Goal: Use online tool/utility: Utilize a website feature to perform a specific function

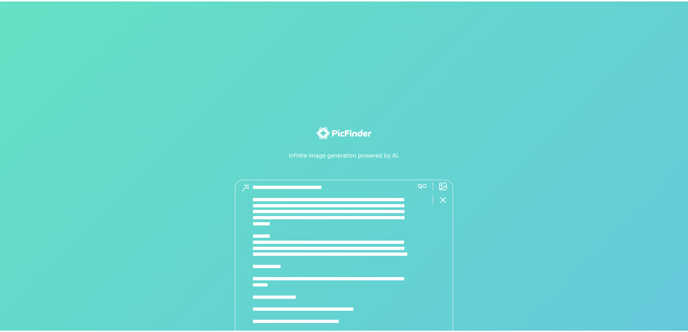
scroll to position [140, 0]
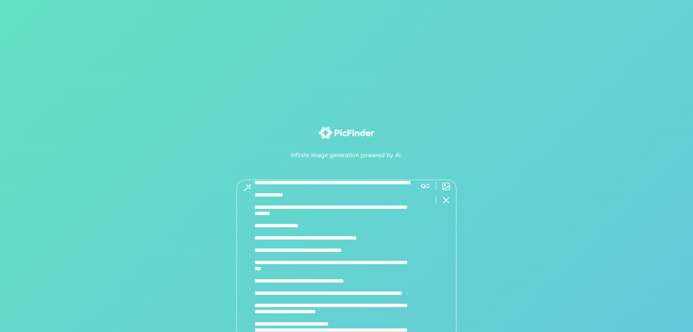
click at [339, 204] on textarea at bounding box center [332, 270] width 157 height 183
type textarea "**********"
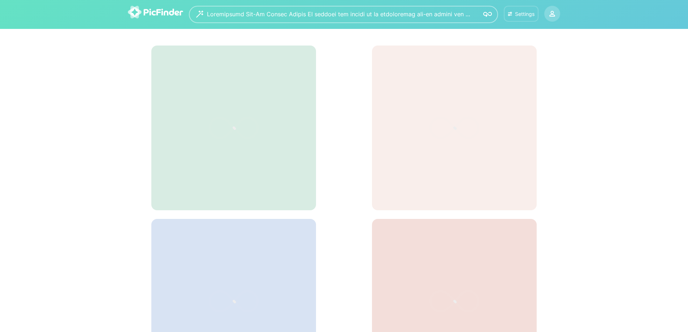
click at [514, 16] on div "Settings" at bounding box center [520, 14] width 29 height 6
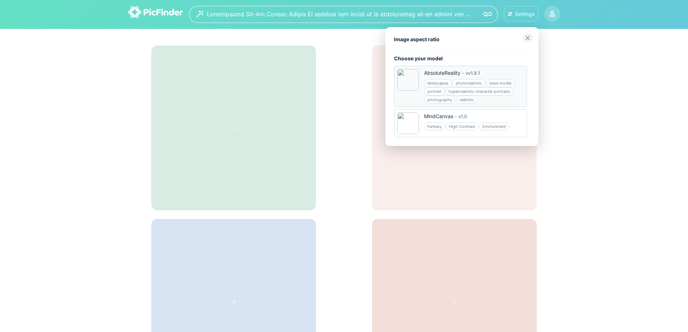
click at [497, 71] on div "AbsoluteReality - v v1.8.1" at bounding box center [474, 73] width 100 height 8
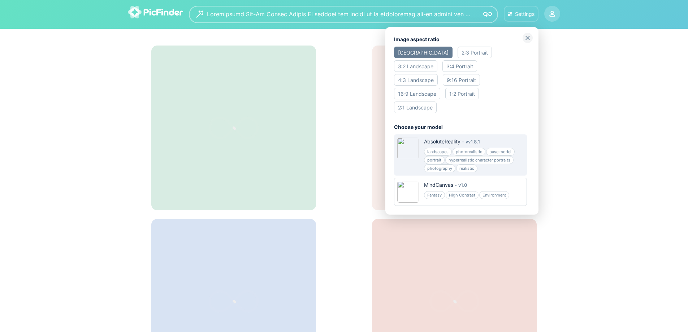
click at [437, 74] on div "4:3 Landscape" at bounding box center [416, 80] width 44 height 12
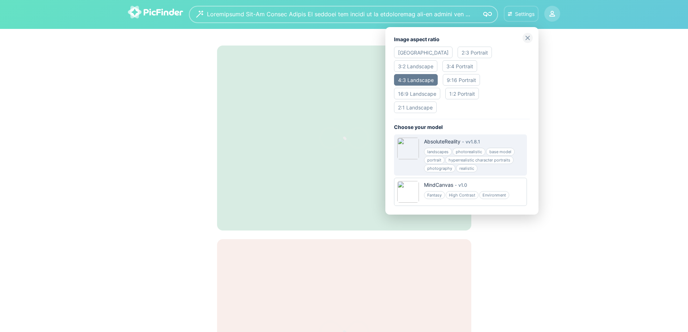
click at [594, 109] on div at bounding box center [344, 166] width 688 height 332
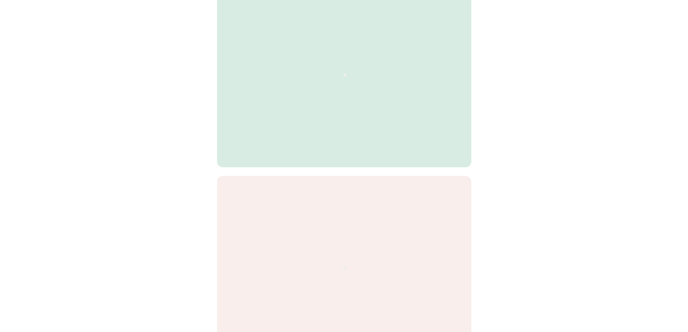
scroll to position [133, 0]
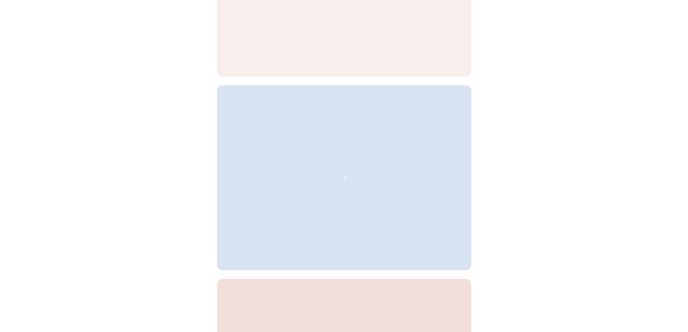
scroll to position [469, 0]
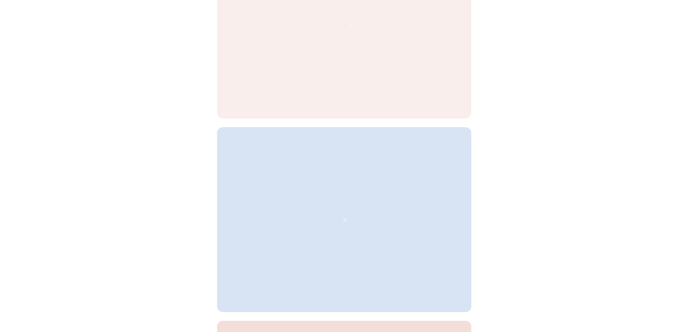
scroll to position [140, 0]
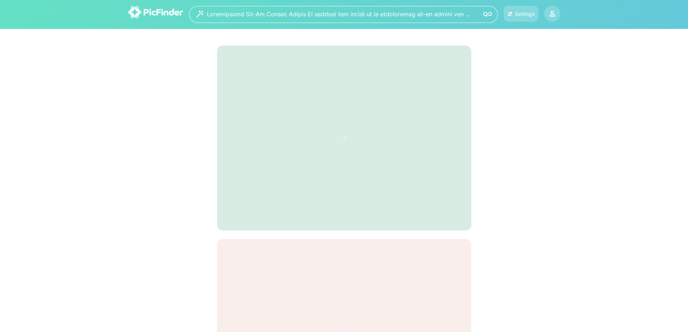
click at [288, 122] on div at bounding box center [344, 137] width 254 height 185
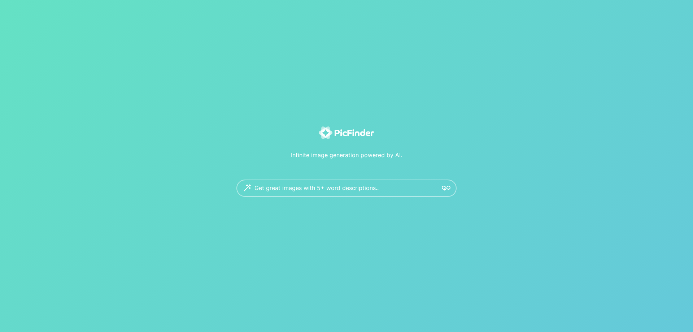
click at [518, 243] on div "Infinite image generation powered by AI. Get great images with 5+ word descript…" at bounding box center [346, 166] width 693 height 332
